Goal: Information Seeking & Learning: Understand process/instructions

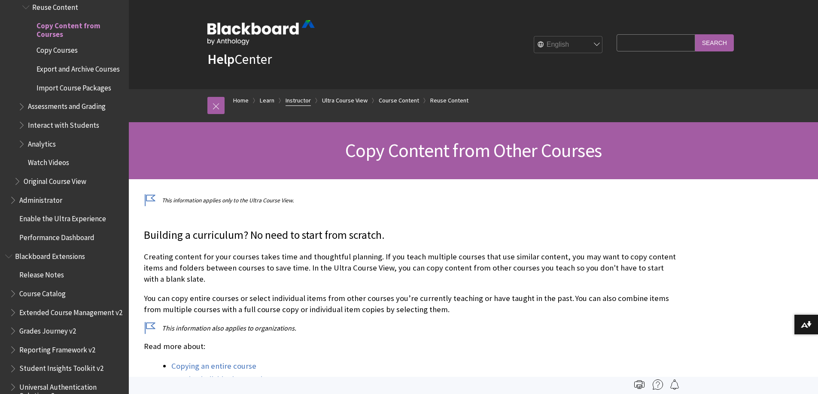
click at [301, 101] on link "Instructor" at bounding box center [297, 100] width 25 height 11
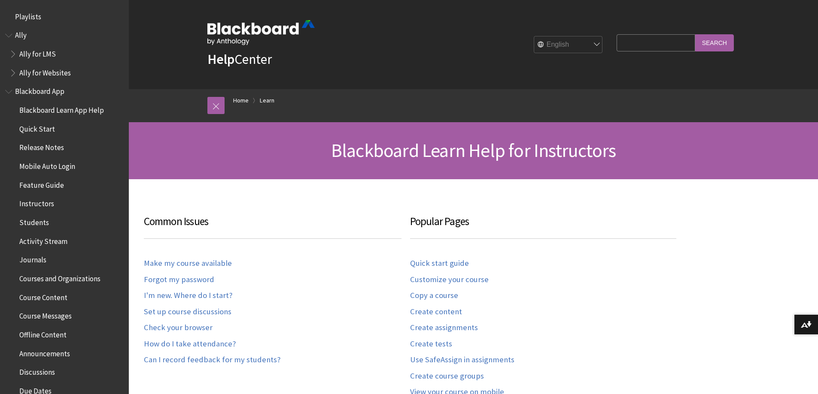
scroll to position [845, 0]
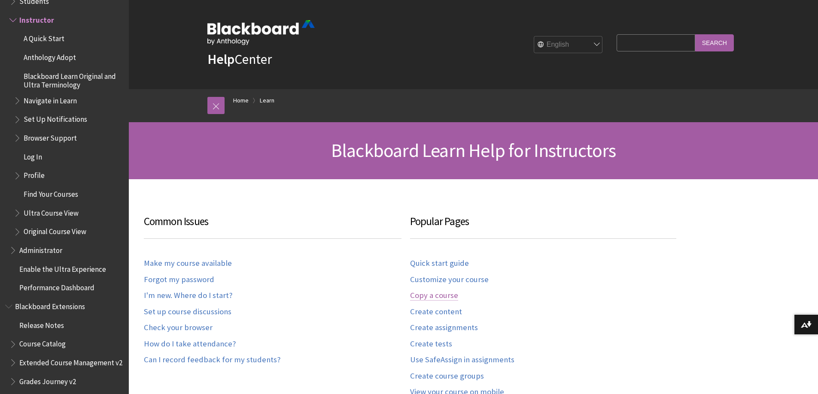
click at [427, 297] on link "Copy a course" at bounding box center [434, 296] width 48 height 10
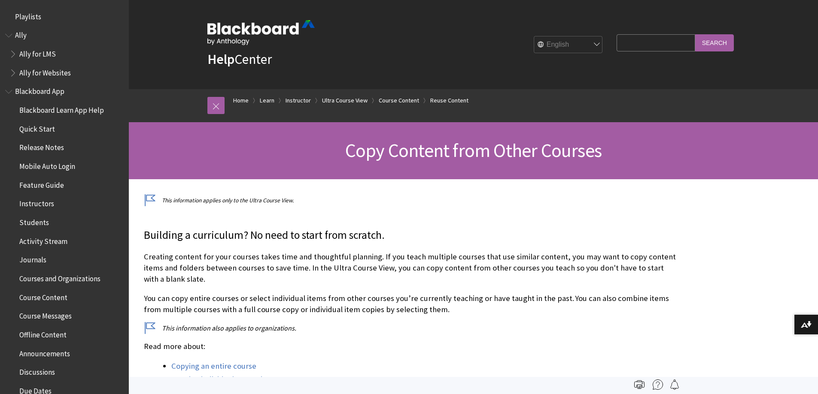
scroll to position [1344, 0]
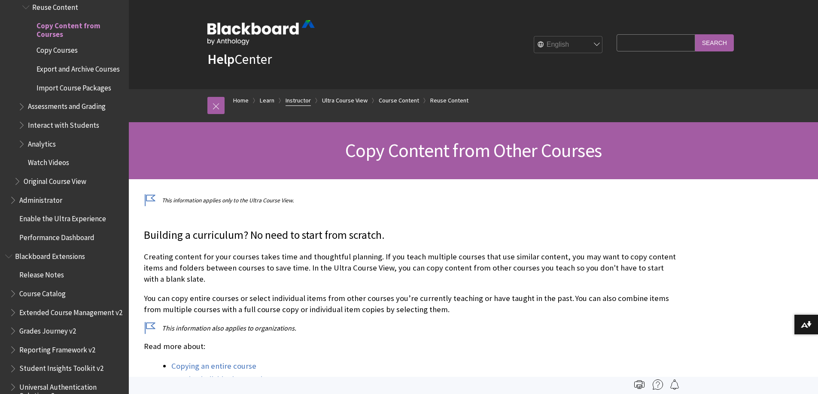
click at [300, 100] on link "Instructor" at bounding box center [297, 100] width 25 height 11
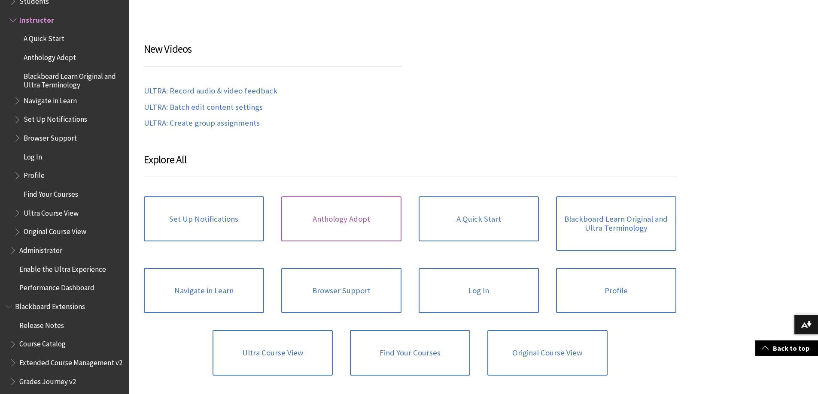
scroll to position [558, 0]
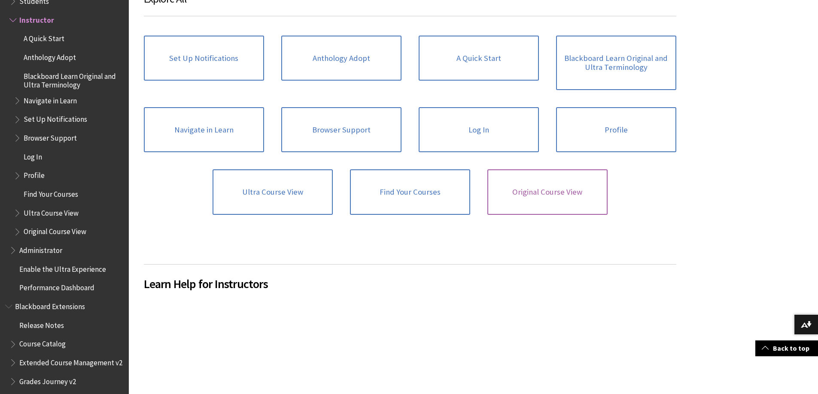
click at [543, 191] on link "Original Course View" at bounding box center [547, 192] width 120 height 45
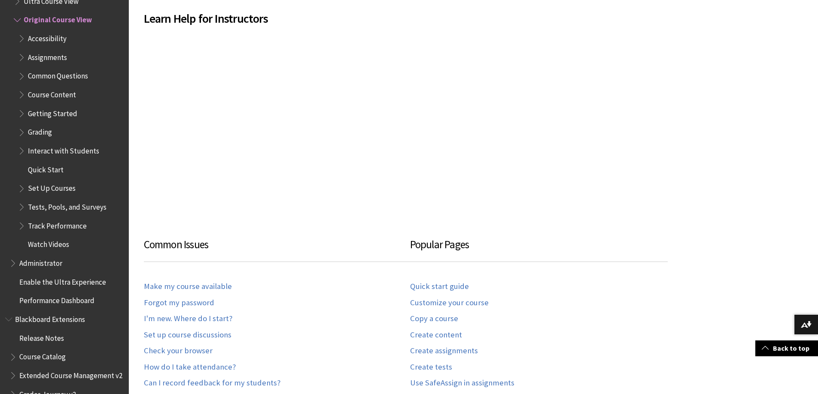
scroll to position [300, 0]
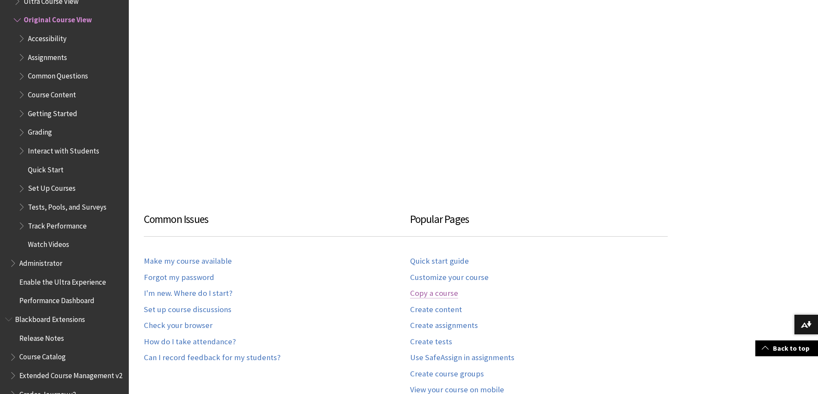
click at [445, 297] on link "Copy a course" at bounding box center [434, 294] width 48 height 10
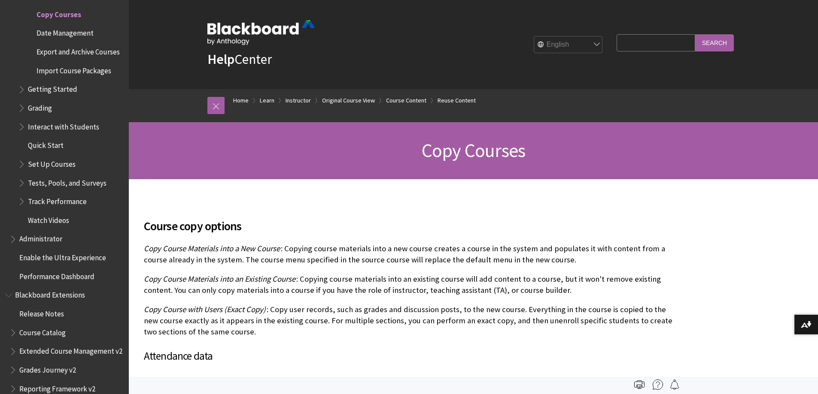
scroll to position [601, 0]
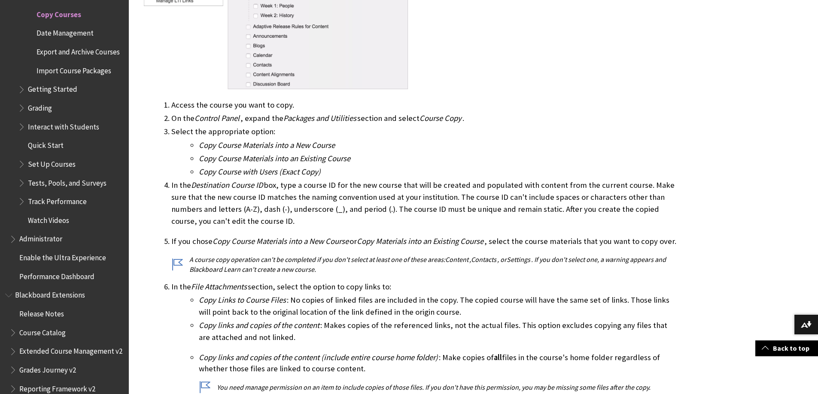
click at [349, 319] on ul "Copy Links to Course Files : No copies of linked files are included in the copy…" at bounding box center [423, 343] width 505 height 98
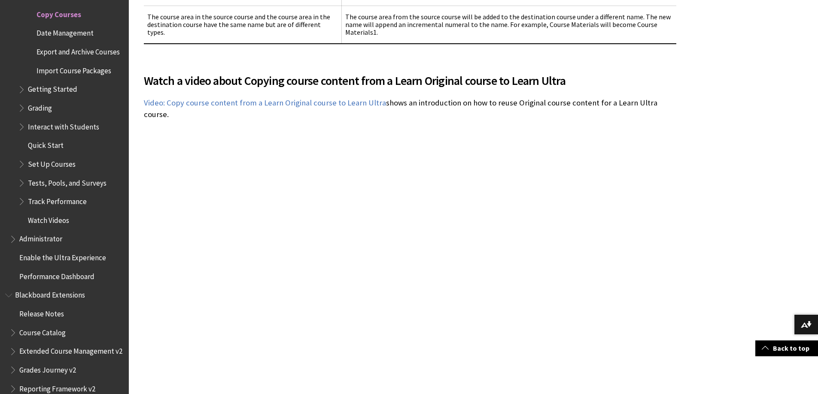
scroll to position [1931, 0]
